Goal: Book appointment/travel/reservation

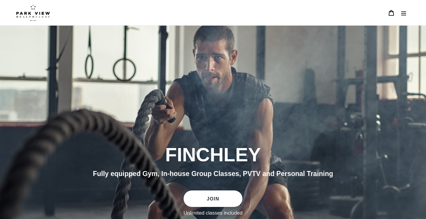
click at [402, 14] on icon "Menu" at bounding box center [404, 13] width 6 height 6
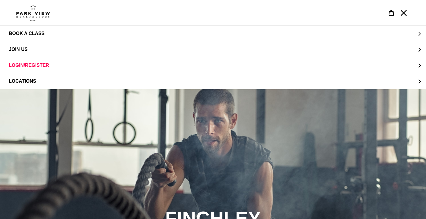
click at [30, 35] on span "BOOK A CLASS" at bounding box center [27, 33] width 36 height 5
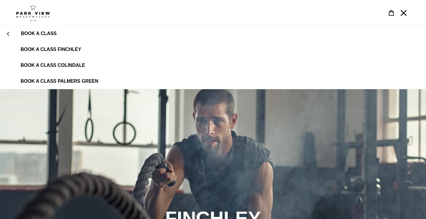
click at [49, 49] on span "BOOK A CLASS FINCHLEY" at bounding box center [51, 49] width 61 height 5
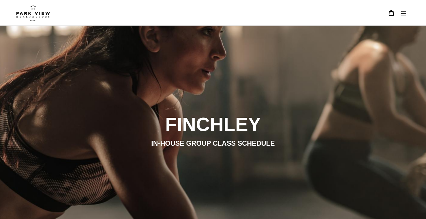
click at [406, 12] on icon "Menu" at bounding box center [404, 13] width 6 height 6
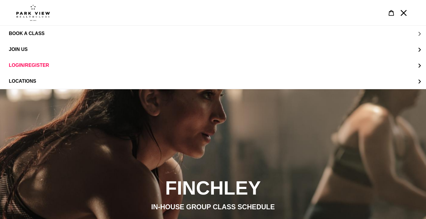
click at [29, 33] on span "BOOK A CLASS" at bounding box center [27, 33] width 36 height 5
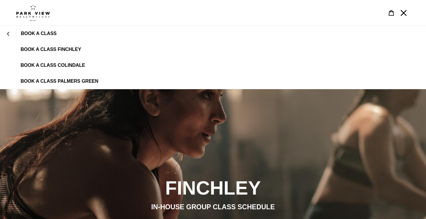
click at [76, 50] on span "BOOK A CLASS FINCHLEY" at bounding box center [51, 49] width 61 height 5
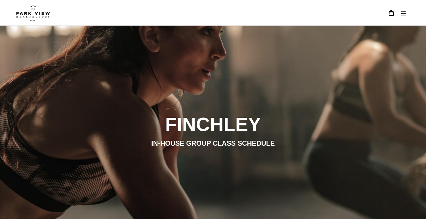
click at [404, 13] on icon "Menu" at bounding box center [404, 13] width 5 height 4
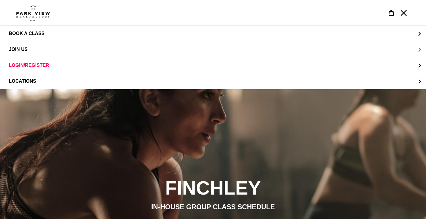
click at [14, 52] on span "JOIN US" at bounding box center [18, 49] width 19 height 5
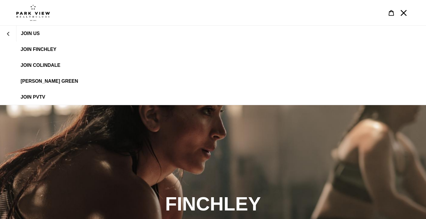
click at [34, 50] on span "JOIN FINCHLEY" at bounding box center [39, 49] width 36 height 5
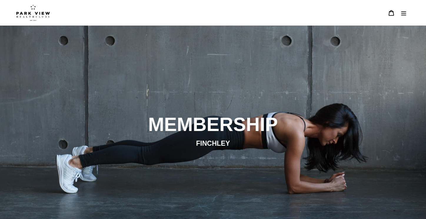
click at [406, 14] on icon "Menu" at bounding box center [404, 13] width 5 height 4
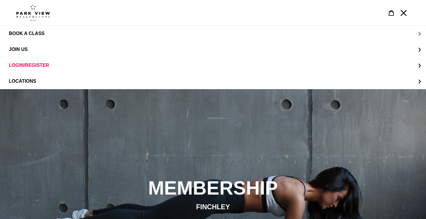
click at [34, 30] on button "BOOK A CLASS" at bounding box center [213, 34] width 426 height 16
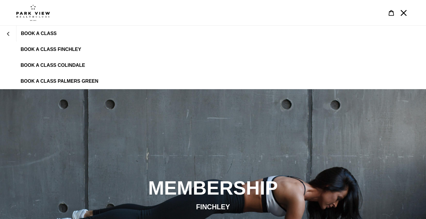
click at [35, 35] on span "BOOK A CLASS" at bounding box center [39, 33] width 36 height 5
click at [46, 35] on span "BOOK A CLASS" at bounding box center [39, 33] width 36 height 5
click at [35, 49] on span "BOOK A CLASS FINCHLEY" at bounding box center [51, 49] width 61 height 5
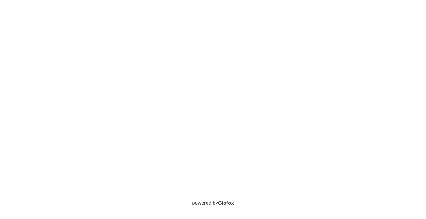
scroll to position [380, 0]
